Goal: Communication & Community: Ask a question

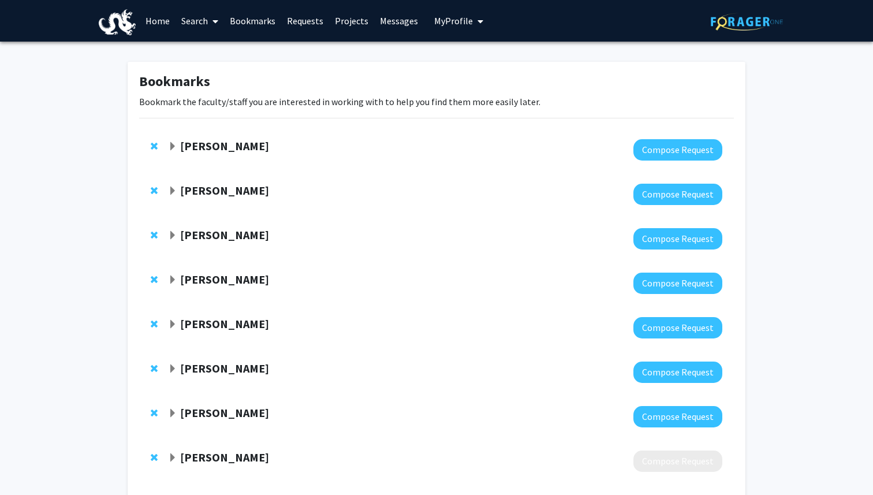
click at [156, 20] on link "Home" at bounding box center [158, 21] width 36 height 40
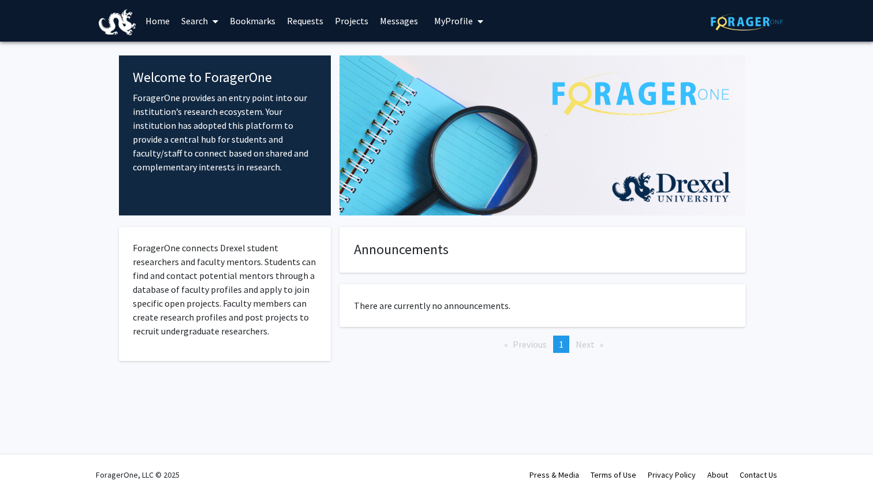
click at [210, 20] on span at bounding box center [213, 21] width 10 height 40
click at [238, 51] on span "Faculty/Staff" at bounding box center [218, 53] width 85 height 23
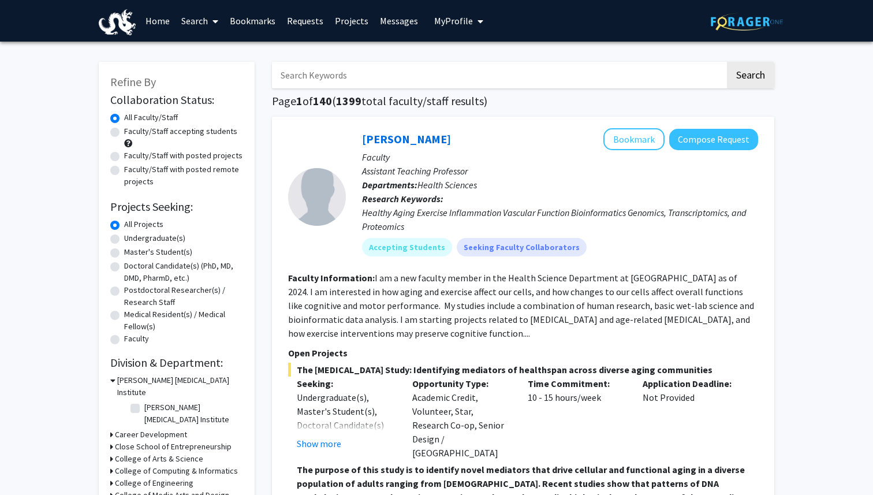
click at [408, 73] on input "Search Keywords" at bounding box center [498, 75] width 453 height 27
type input "vip"
click at [727, 62] on button "Search" at bounding box center [750, 75] width 47 height 27
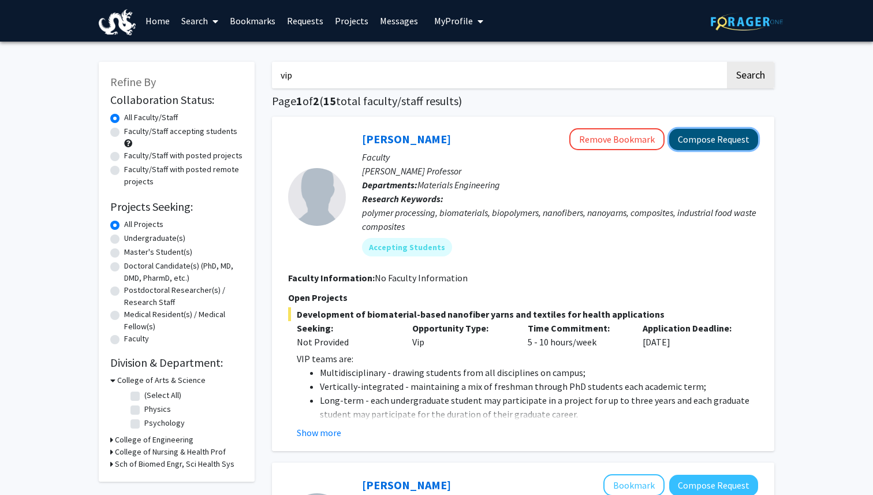
click at [752, 143] on button "Compose Request" at bounding box center [713, 139] width 89 height 21
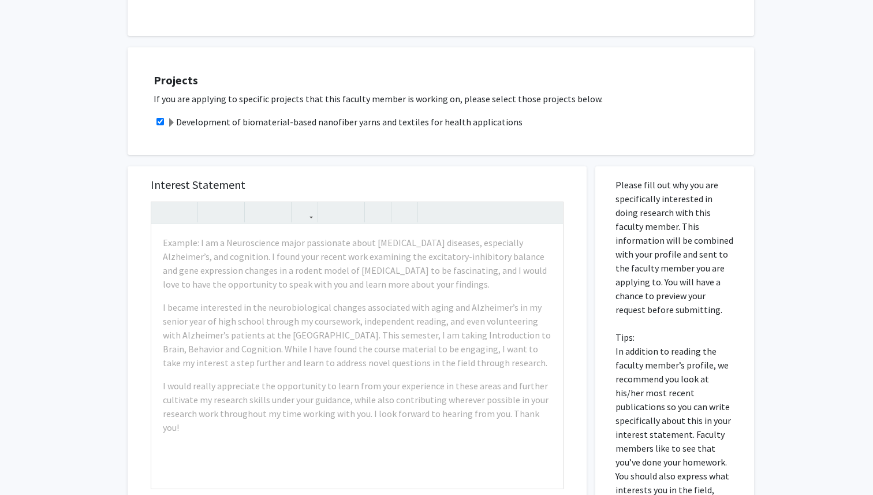
scroll to position [335, 0]
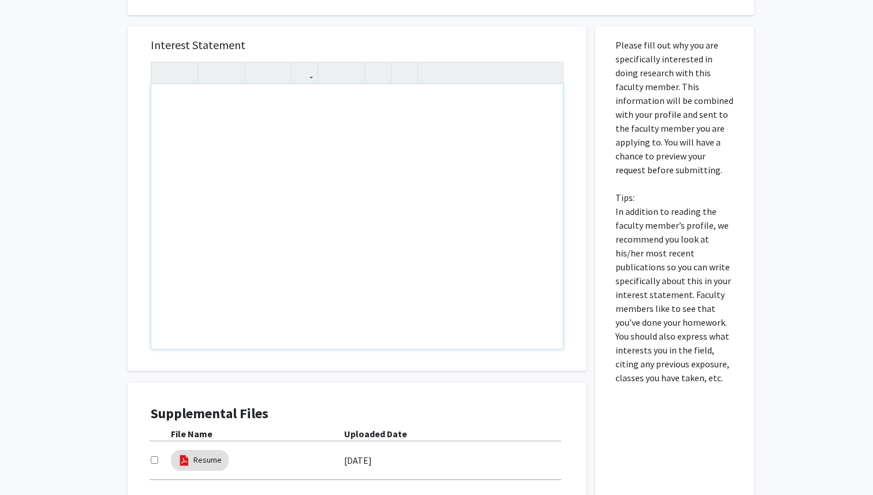
drag, startPoint x: 198, startPoint y: 102, endPoint x: 284, endPoint y: 147, distance: 97.6
click at [274, 148] on div "Note to users with screen readers: Please press Alt+0 or Option+0 to deactivate…" at bounding box center [357, 216] width 412 height 265
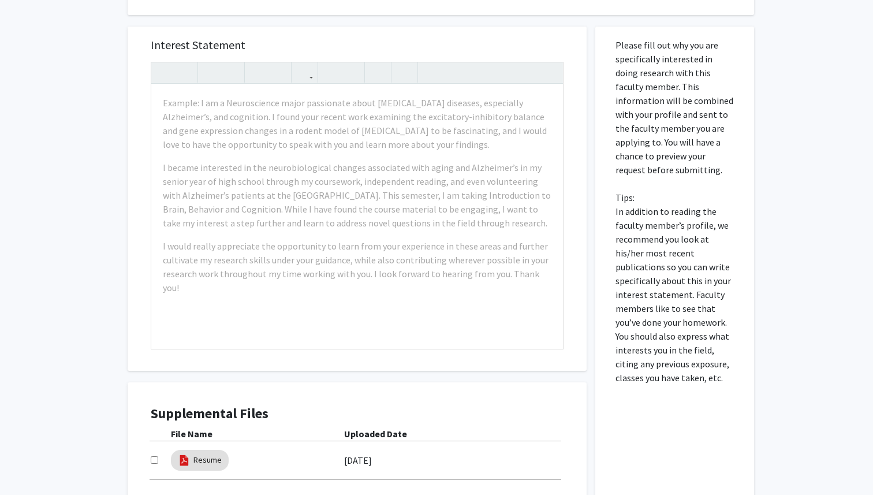
click at [42, 194] on div "All Requests Request for [PERSON_NAME] Request for [PERSON_NAME] Departments: M…" at bounding box center [436, 145] width 873 height 876
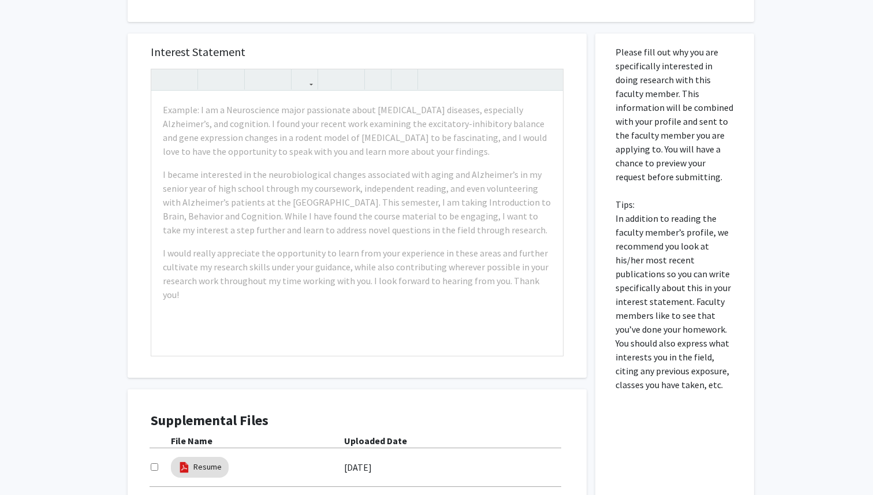
scroll to position [342, 0]
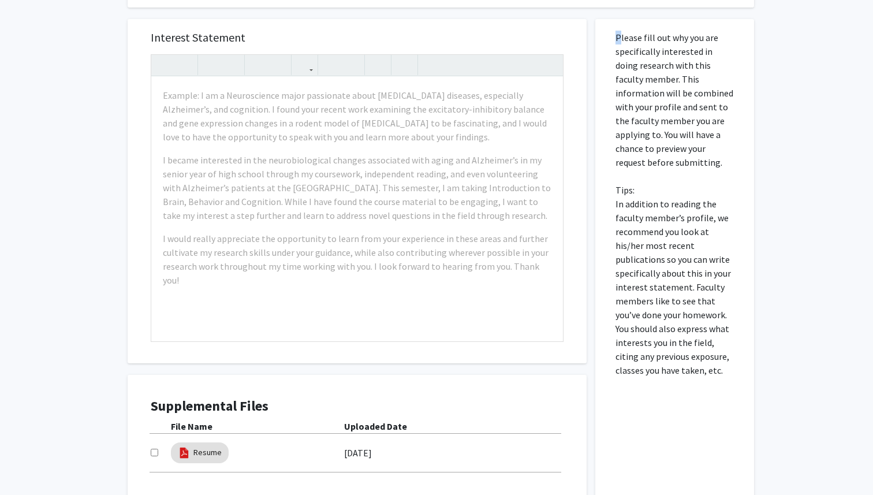
drag, startPoint x: 615, startPoint y: 35, endPoint x: 692, endPoint y: 378, distance: 351.8
click at [690, 379] on div "Please fill out why you are specifically interested in doing research with this…" at bounding box center [675, 284] width 142 height 530
copy p
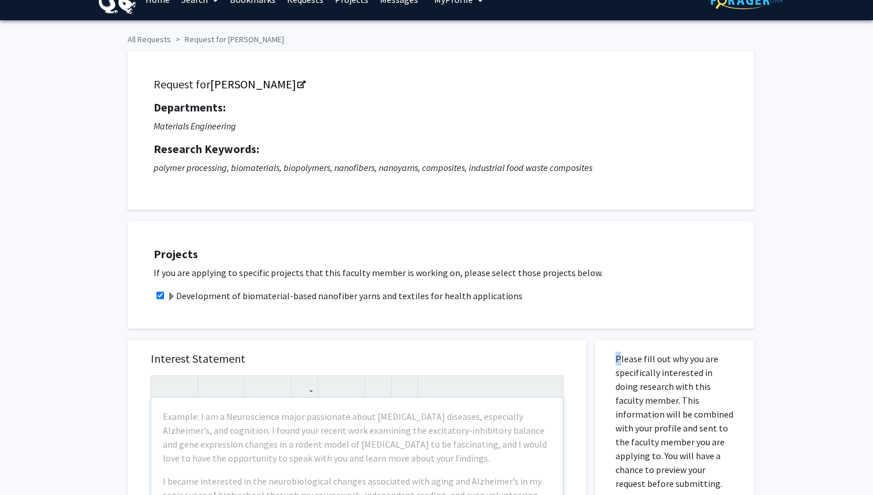
scroll to position [0, 0]
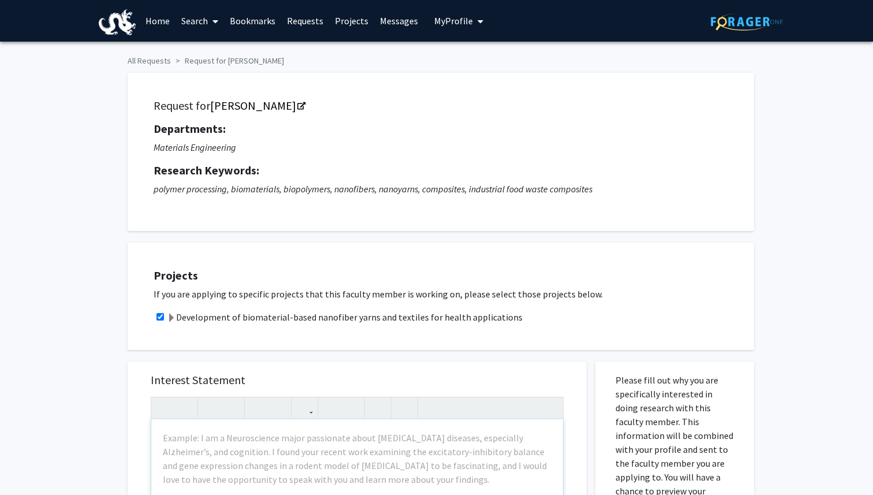
click at [453, 114] on div "Request for [PERSON_NAME] Departments: Materials Engineering Research Keywords:…" at bounding box center [441, 151] width 598 height 129
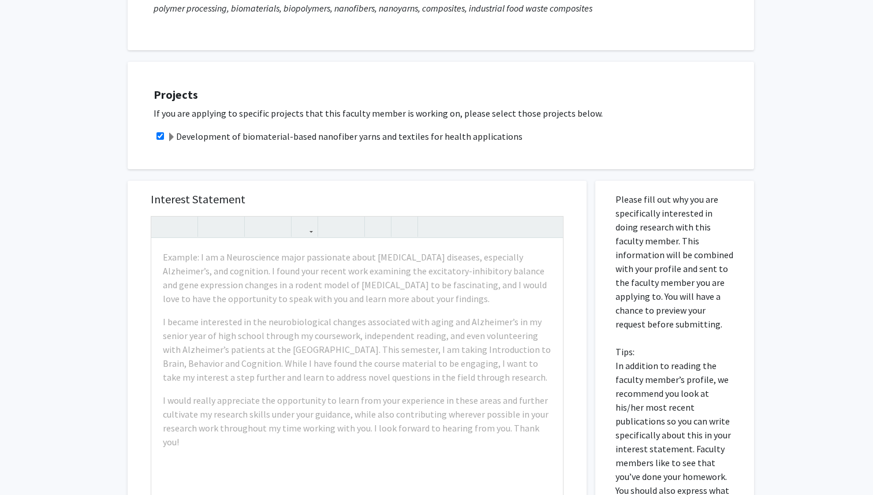
scroll to position [185, 0]
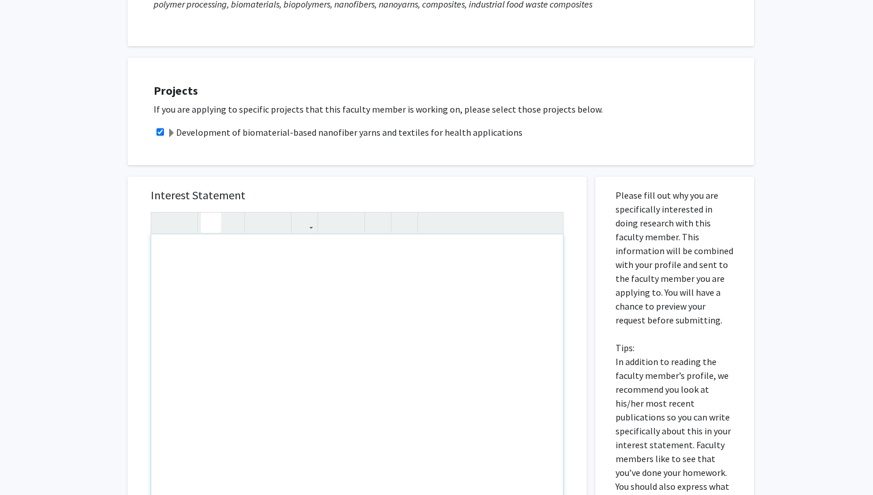
click at [379, 288] on div "Note to users with screen readers: Please press Alt+0 or Option+0 to deactivate…" at bounding box center [357, 366] width 412 height 265
paste div "Note to users with screen readers: Please press Alt+0 or Option+0 to deactivate…"
type textarea "<p>I am excited by the opportunity to work on biomaterial-based nanofiber yarns…"
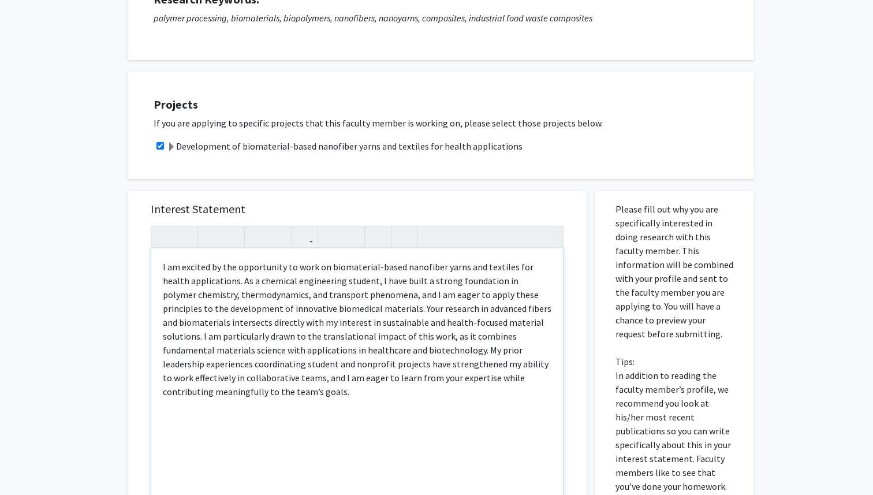
scroll to position [169, 0]
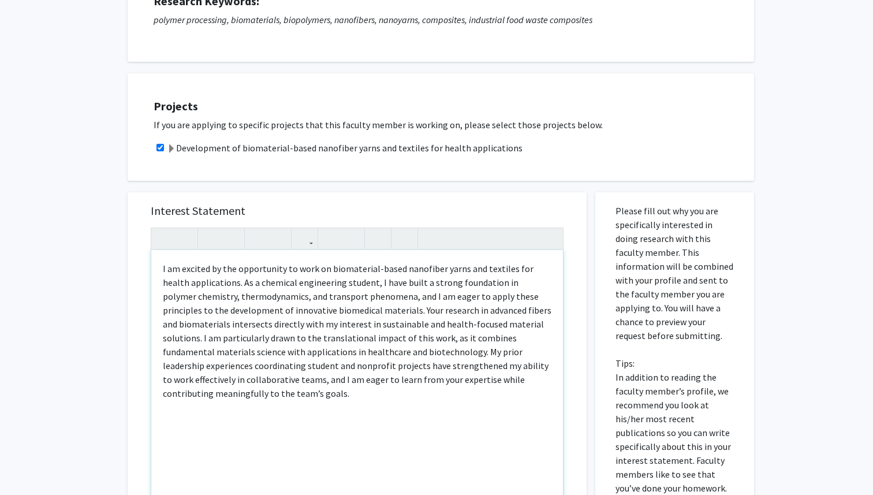
click at [161, 272] on div "I am excited by the opportunity to work on biomaterial-based nanofiber yarns an…" at bounding box center [357, 382] width 412 height 265
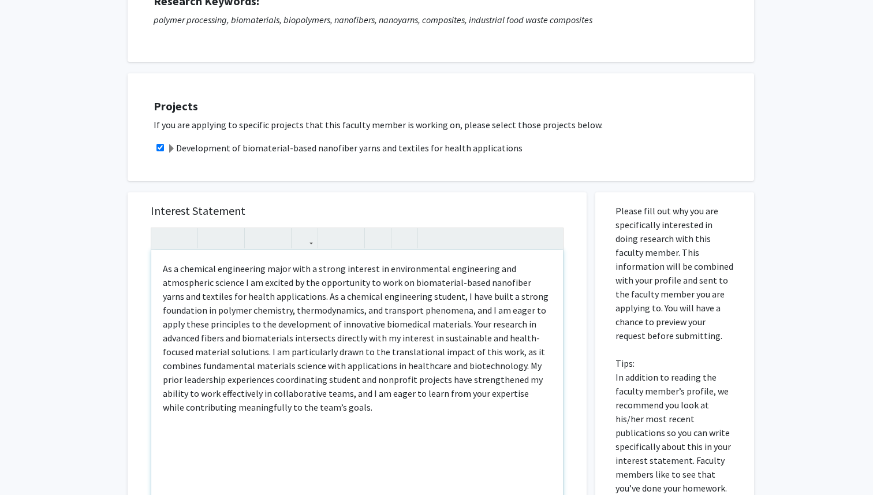
click at [183, 270] on p "As a chemical engineering major with a strong interest in environmental enginee…" at bounding box center [357, 338] width 389 height 152
click at [303, 268] on p "As a dedicated chemical engineering major with a strong interest in environment…" at bounding box center [357, 338] width 389 height 152
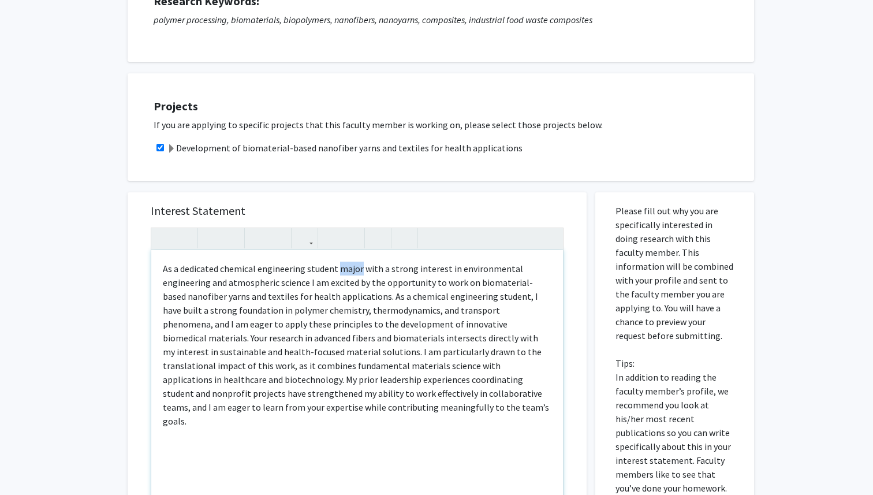
drag, startPoint x: 337, startPoint y: 269, endPoint x: 358, endPoint y: 270, distance: 21.4
click at [358, 270] on p "As a dedicated chemical engineering student major with a strong interest in env…" at bounding box center [357, 345] width 389 height 166
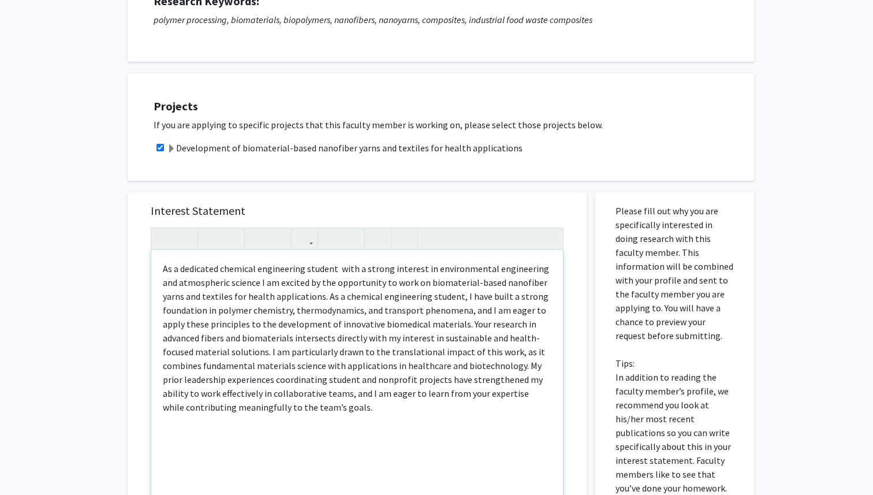
click at [180, 282] on p "As a dedicated chemical engineering student with a strong interest in environme…" at bounding box center [357, 338] width 389 height 152
click at [339, 267] on p "As a dedicated chemical engineering student with a strong interest in environme…" at bounding box center [357, 338] width 389 height 152
drag, startPoint x: 162, startPoint y: 284, endPoint x: 241, endPoint y: 282, distance: 78.6
click at [241, 283] on p "As a dedicated chemical engineering student with a strong interest in environme…" at bounding box center [357, 338] width 389 height 152
click at [488, 267] on p "As a dedicated chemical engineering student with a strong interest in environme…" at bounding box center [357, 338] width 389 height 152
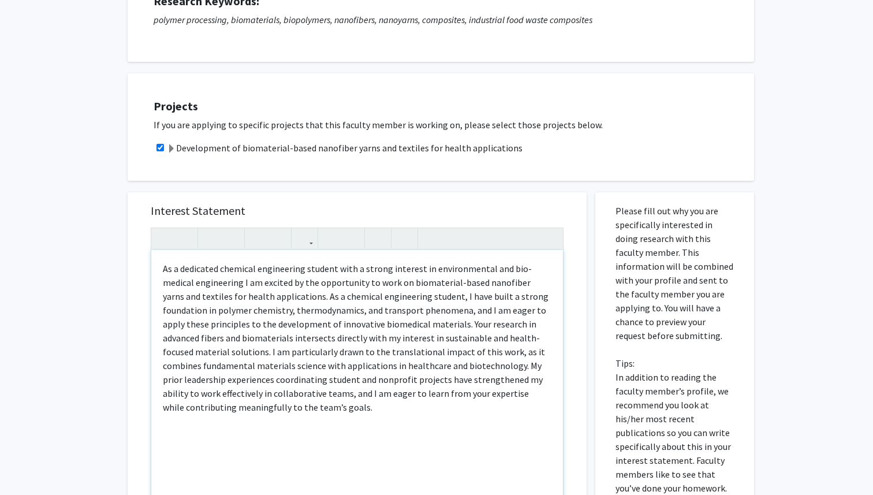
click at [185, 306] on p "As a dedicated chemical engineering student with a strong interest in environme…" at bounding box center [357, 338] width 389 height 152
type textarea "<p>As a dedicated chemical engineering student with a strong interest in enviro…"
